Goal: Information Seeking & Learning: Learn about a topic

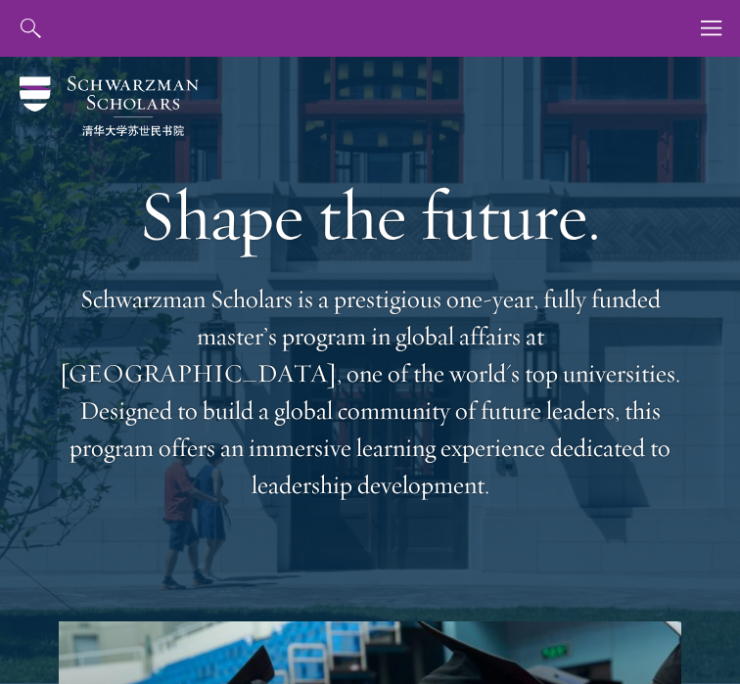
drag, startPoint x: 77, startPoint y: 303, endPoint x: 677, endPoint y: 457, distance: 619.4
click at [677, 457] on p "Schwarzman Scholars is a prestigious one-year, fully funded master’s program in…" at bounding box center [370, 392] width 623 height 223
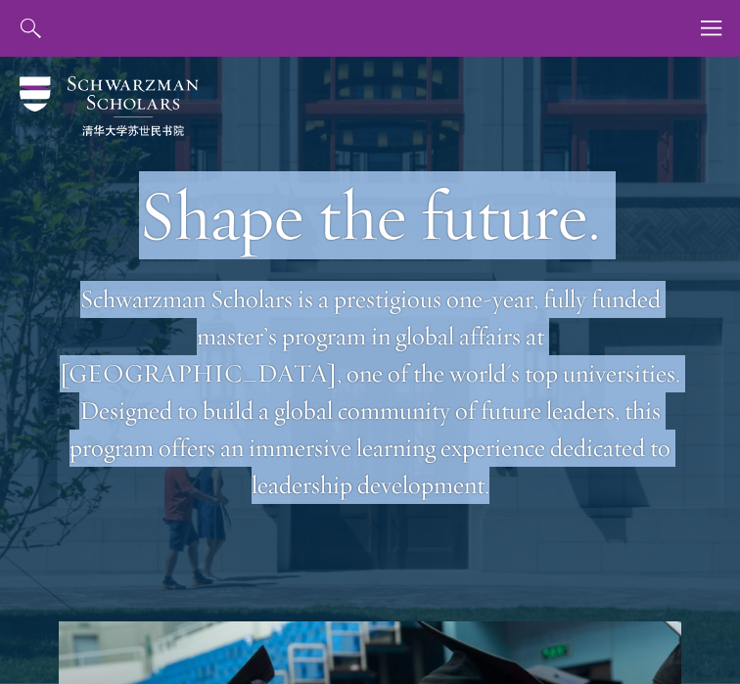
drag, startPoint x: 677, startPoint y: 457, endPoint x: 135, endPoint y: 233, distance: 586.8
click at [135, 233] on div "Shape the future. Schwarzman Scholars is a prestigious one-year, fully funded m…" at bounding box center [370, 339] width 623 height 565
click at [278, 215] on h1 "Shape the future." at bounding box center [370, 215] width 623 height 82
drag, startPoint x: 137, startPoint y: 205, endPoint x: 687, endPoint y: 453, distance: 603.7
click at [687, 453] on header "Shape the future. Schwarzman Scholars is a prestigious one-year, fully funded m…" at bounding box center [370, 388] width 740 height 663
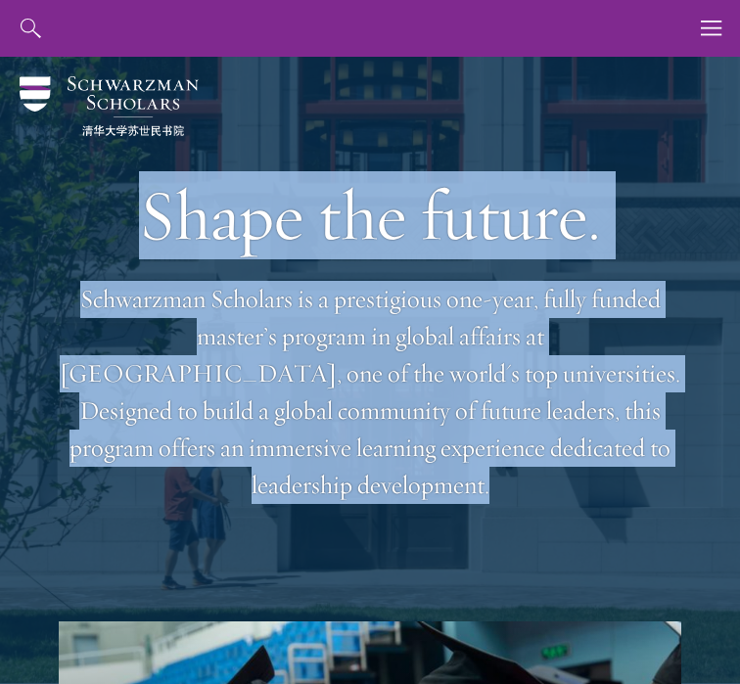
click at [686, 454] on div at bounding box center [370, 388] width 740 height 663
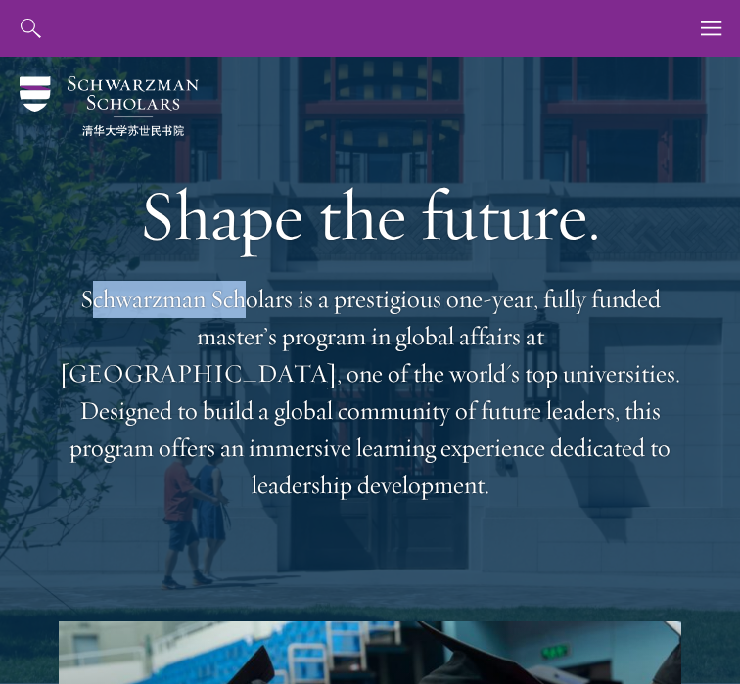
drag, startPoint x: 101, startPoint y: 309, endPoint x: 245, endPoint y: 302, distance: 144.1
click at [245, 302] on p "Schwarzman Scholars is a prestigious one-year, fully funded master’s program in…" at bounding box center [370, 392] width 623 height 223
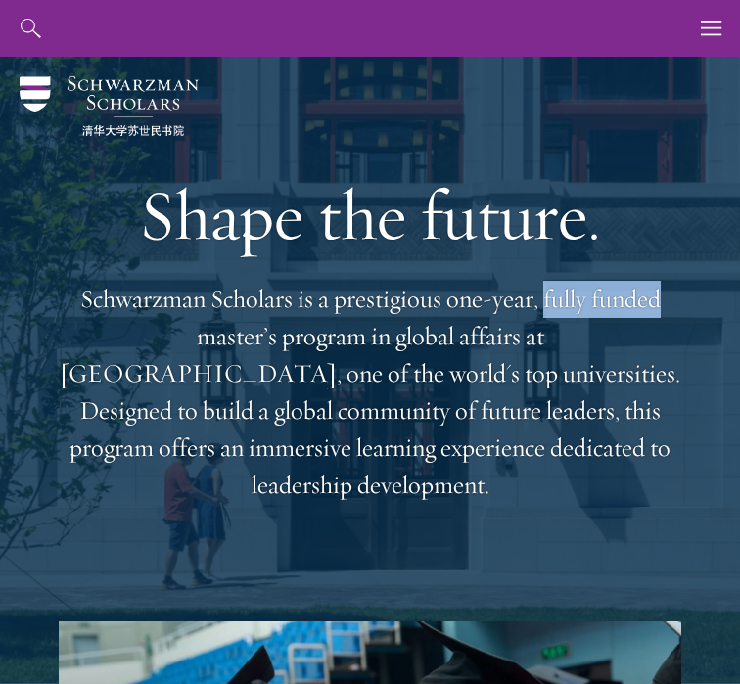
drag, startPoint x: 540, startPoint y: 293, endPoint x: 668, endPoint y: 312, distance: 128.8
click at [668, 312] on p "Schwarzman Scholars is a prestigious one-year, fully funded master’s program in…" at bounding box center [370, 392] width 623 height 223
click at [653, 368] on p "Schwarzman Scholars is a prestigious one-year, fully funded master’s program in…" at bounding box center [370, 392] width 623 height 223
